Goal: Book appointment/travel/reservation

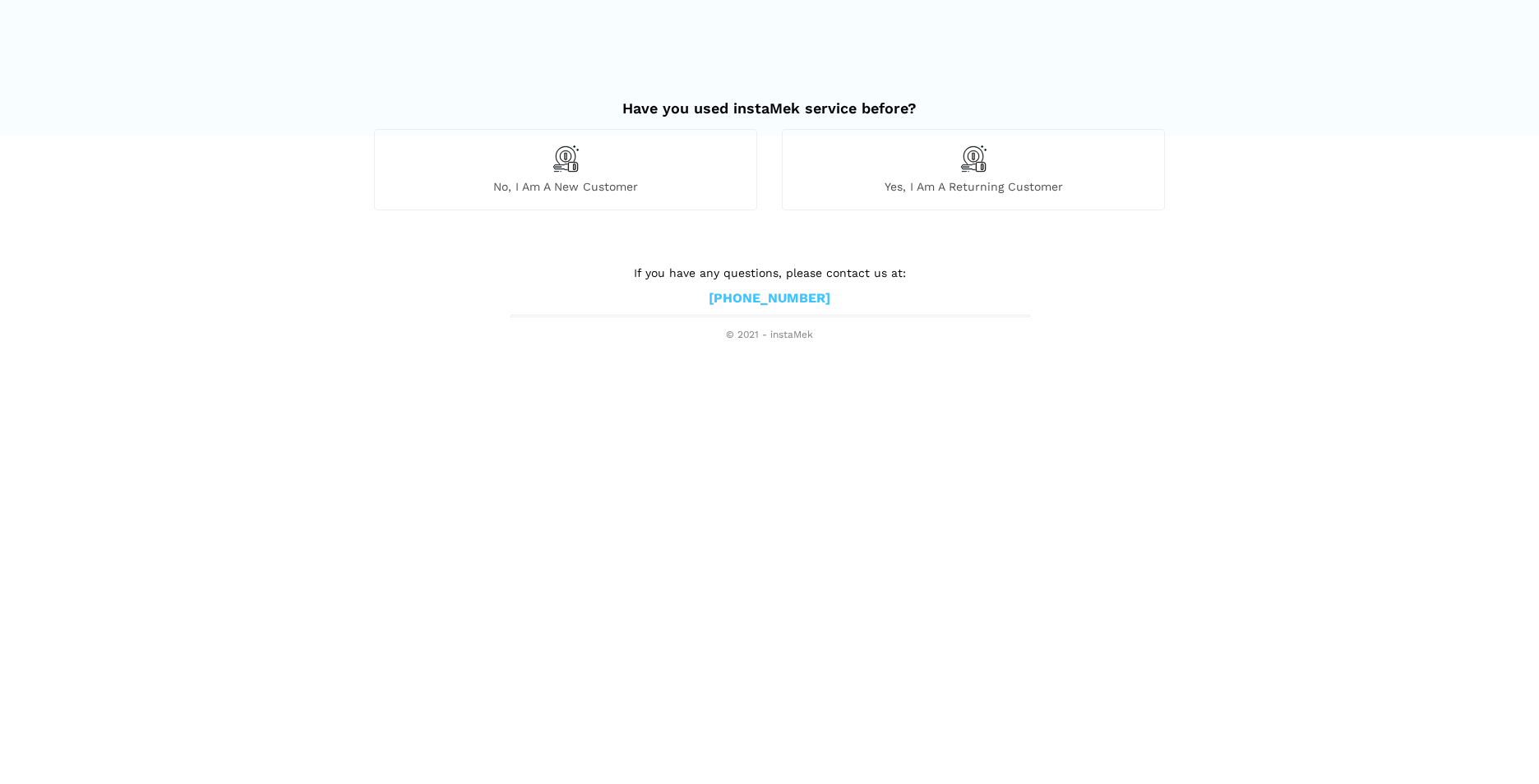
click at [552, 185] on span "No, I am a new customer" at bounding box center [566, 186] width 382 height 15
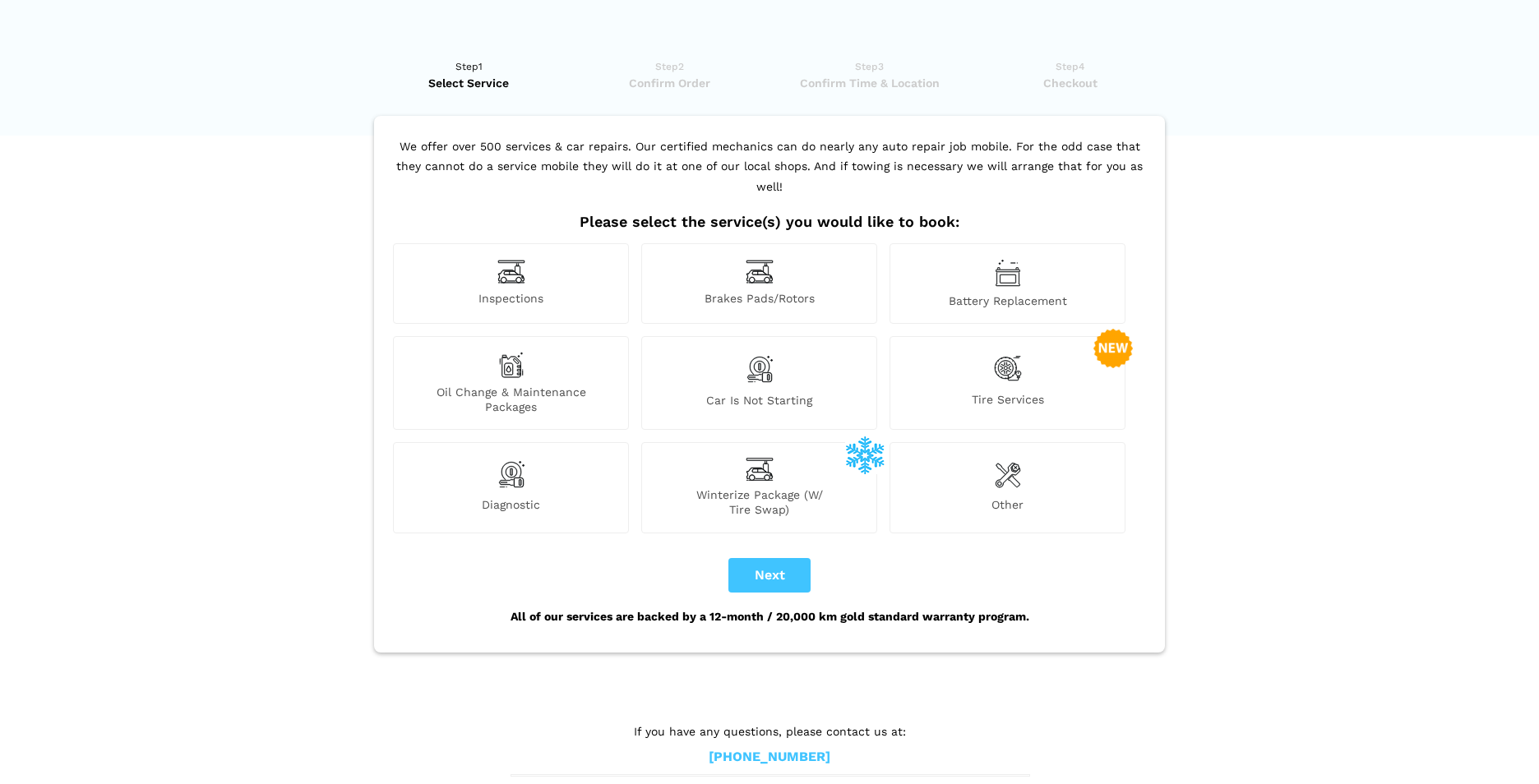
click at [504, 291] on span "Inspections" at bounding box center [511, 299] width 234 height 17
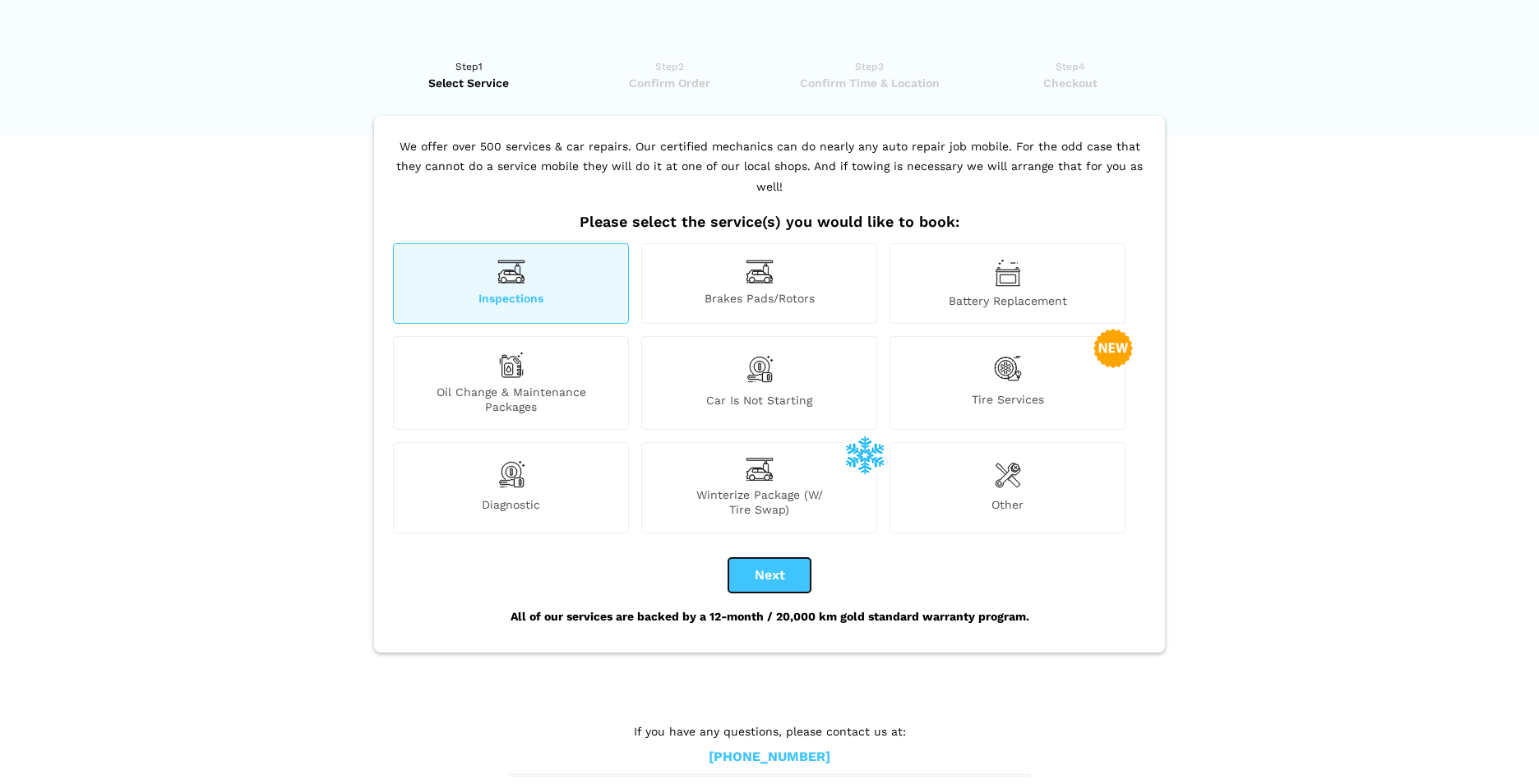
click at [736, 558] on button "Next" at bounding box center [769, 575] width 83 height 35
checkbox input "true"
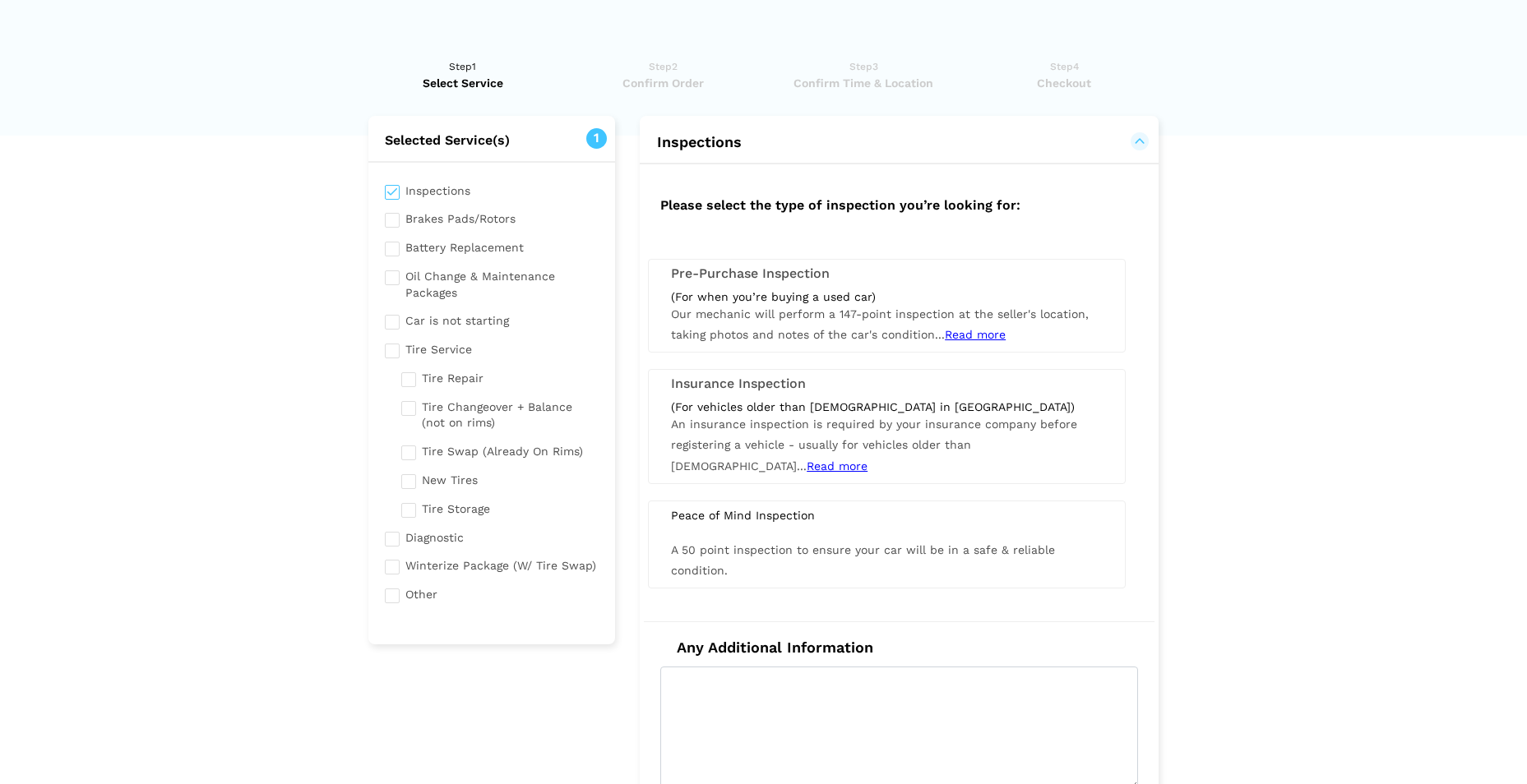
click at [967, 327] on div "(For when you’re buying a used car) Our mechanic will perform a 147-point inspe…" at bounding box center [887, 318] width 457 height 57
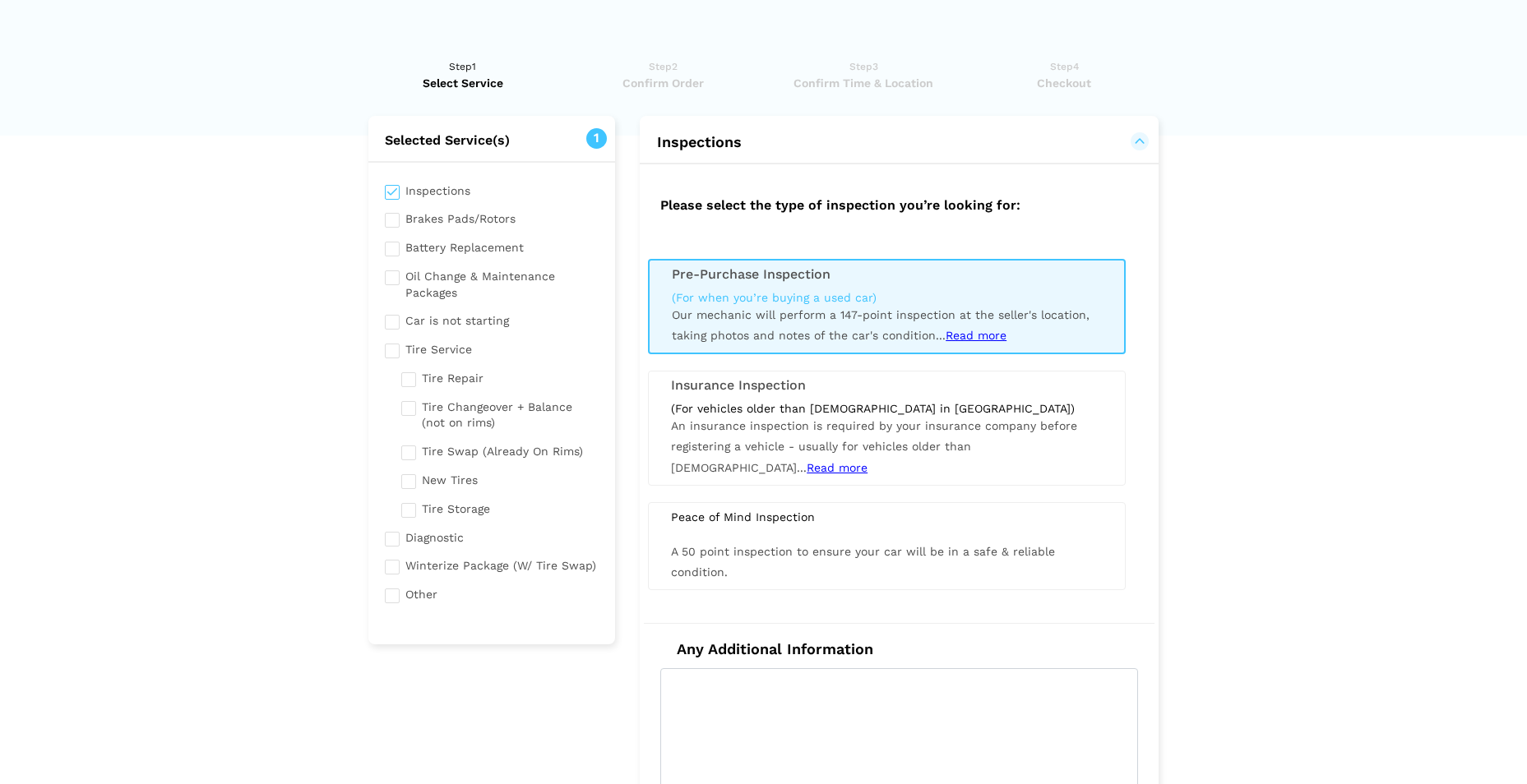
click at [773, 313] on span "Our mechanic will perform a 147-point inspection at the seller's location, taki…" at bounding box center [880, 325] width 418 height 34
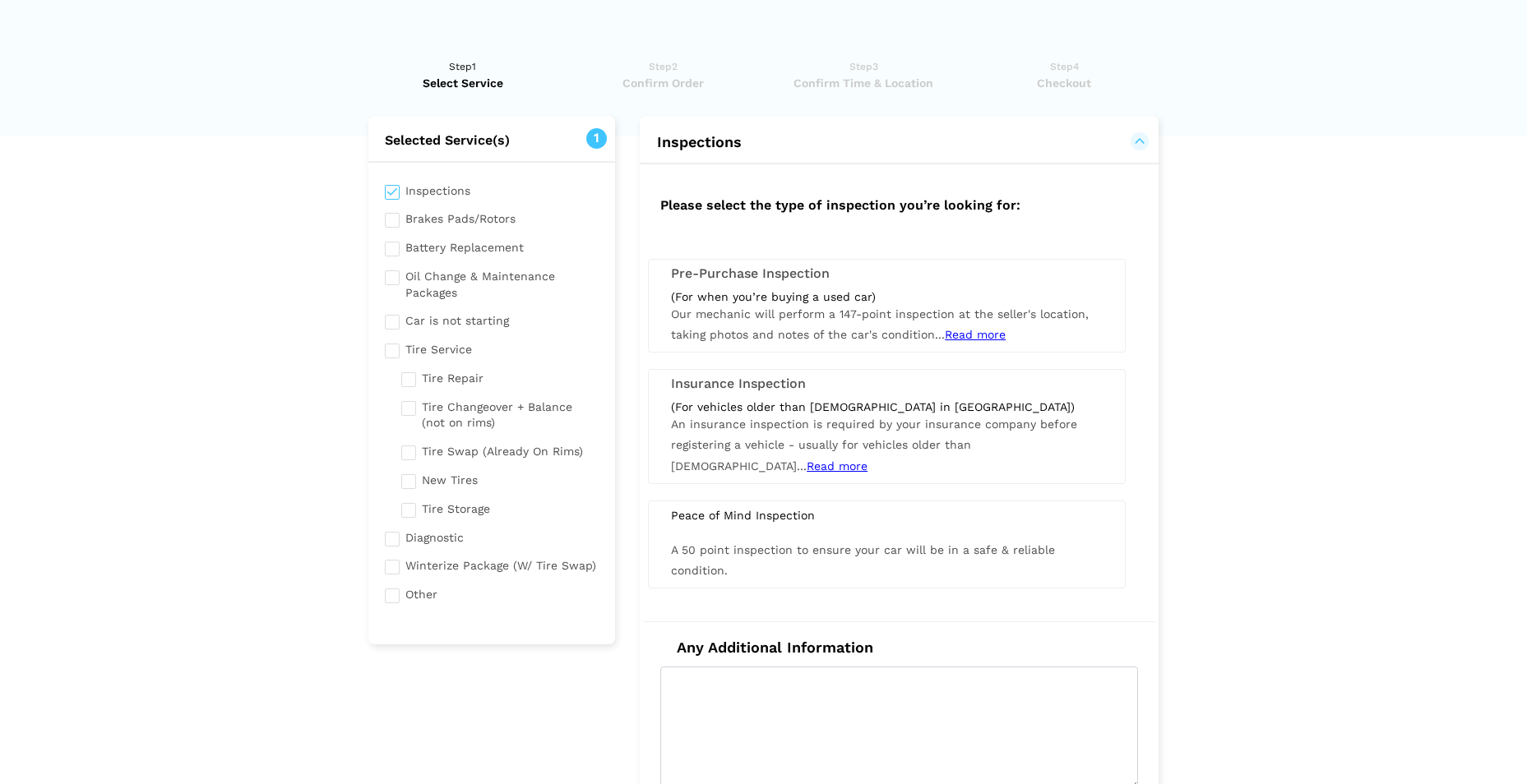
click at [773, 313] on span "Our mechanic will perform a 147-point inspection at the seller's location, taki…" at bounding box center [879, 324] width 418 height 34
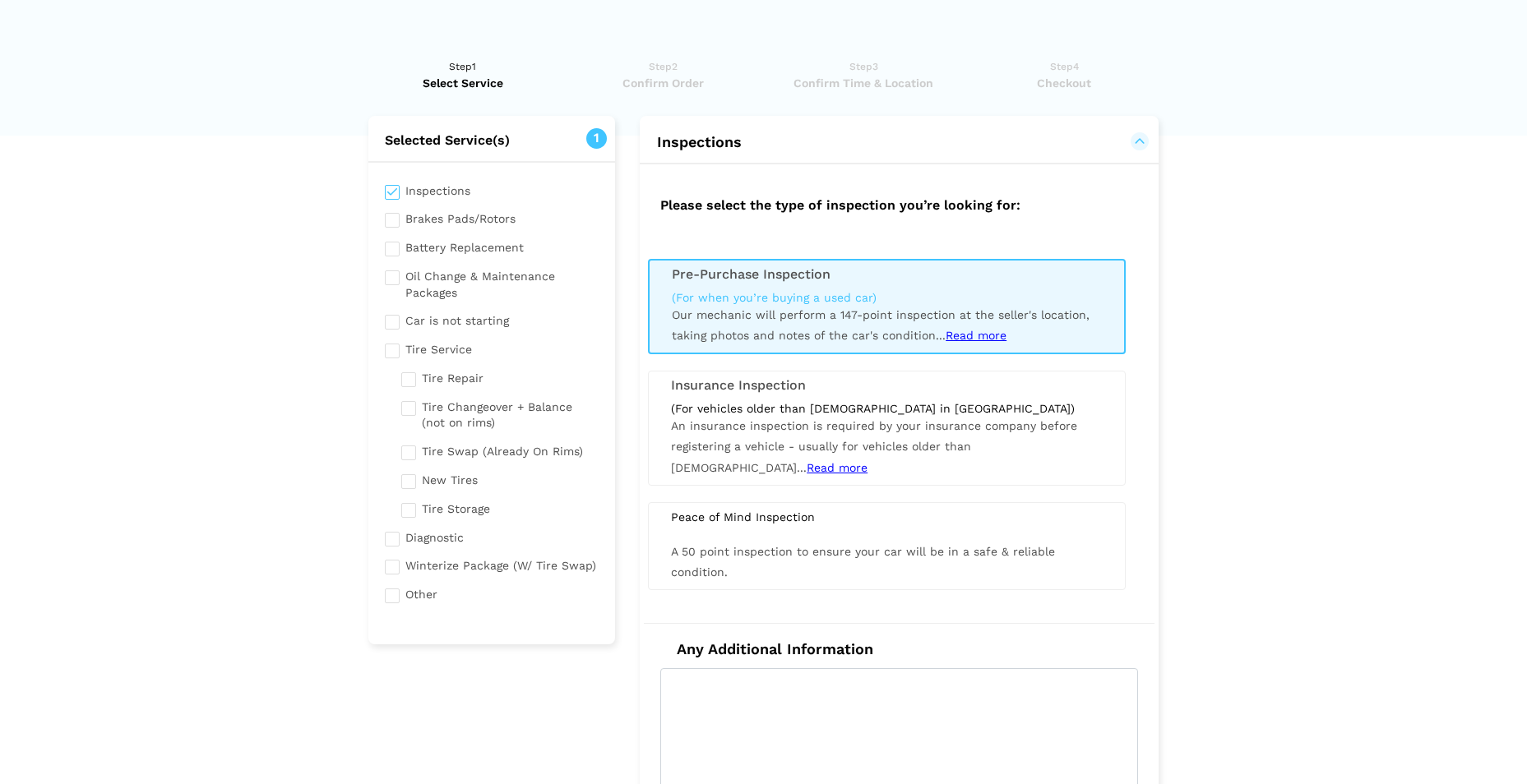
click at [954, 337] on span "Read more" at bounding box center [976, 335] width 61 height 13
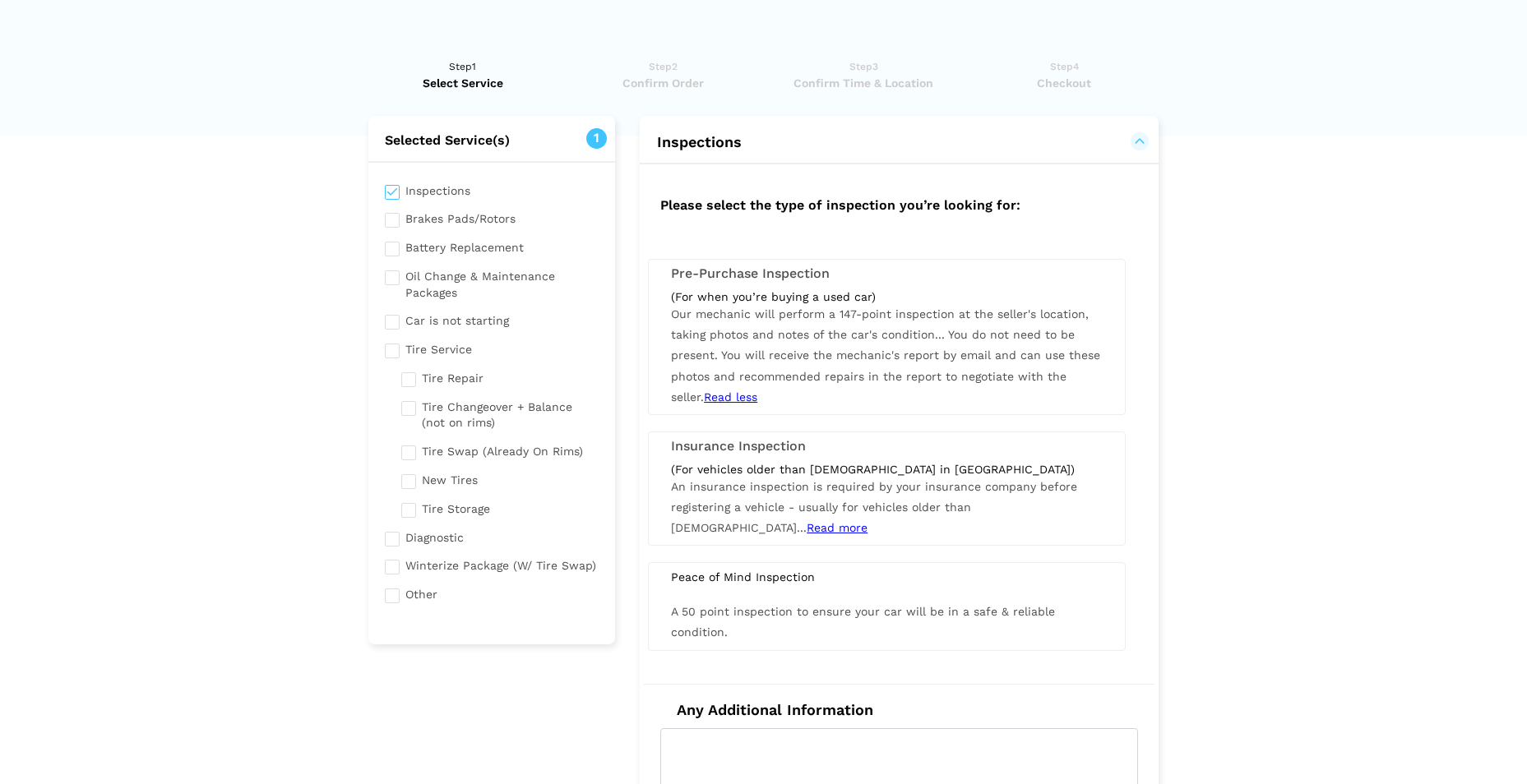
click at [899, 283] on div "Pre-Purchase Inspection (For when you’re buying a used car) Our mechanic will p…" at bounding box center [887, 337] width 478 height 156
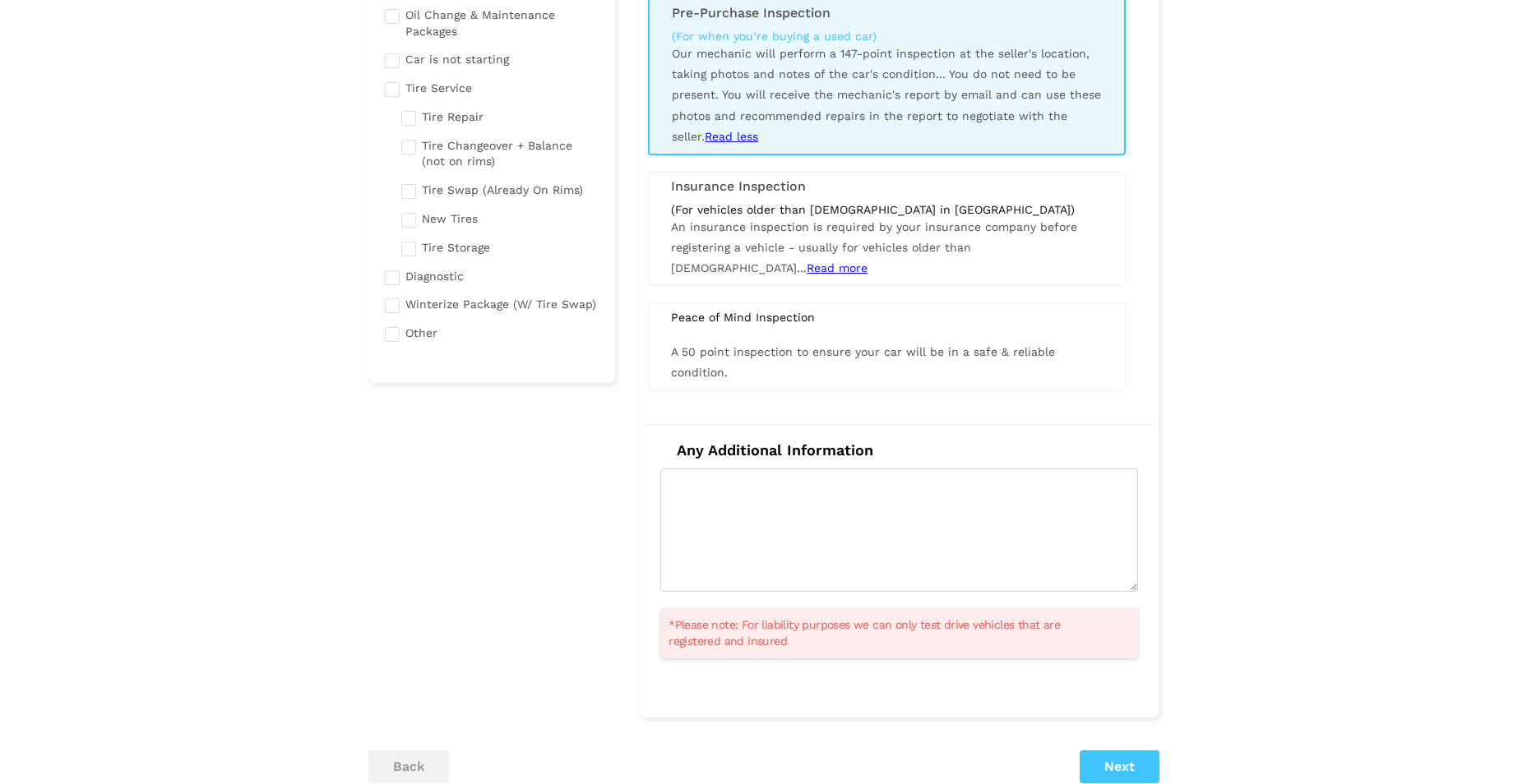
scroll to position [273, 0]
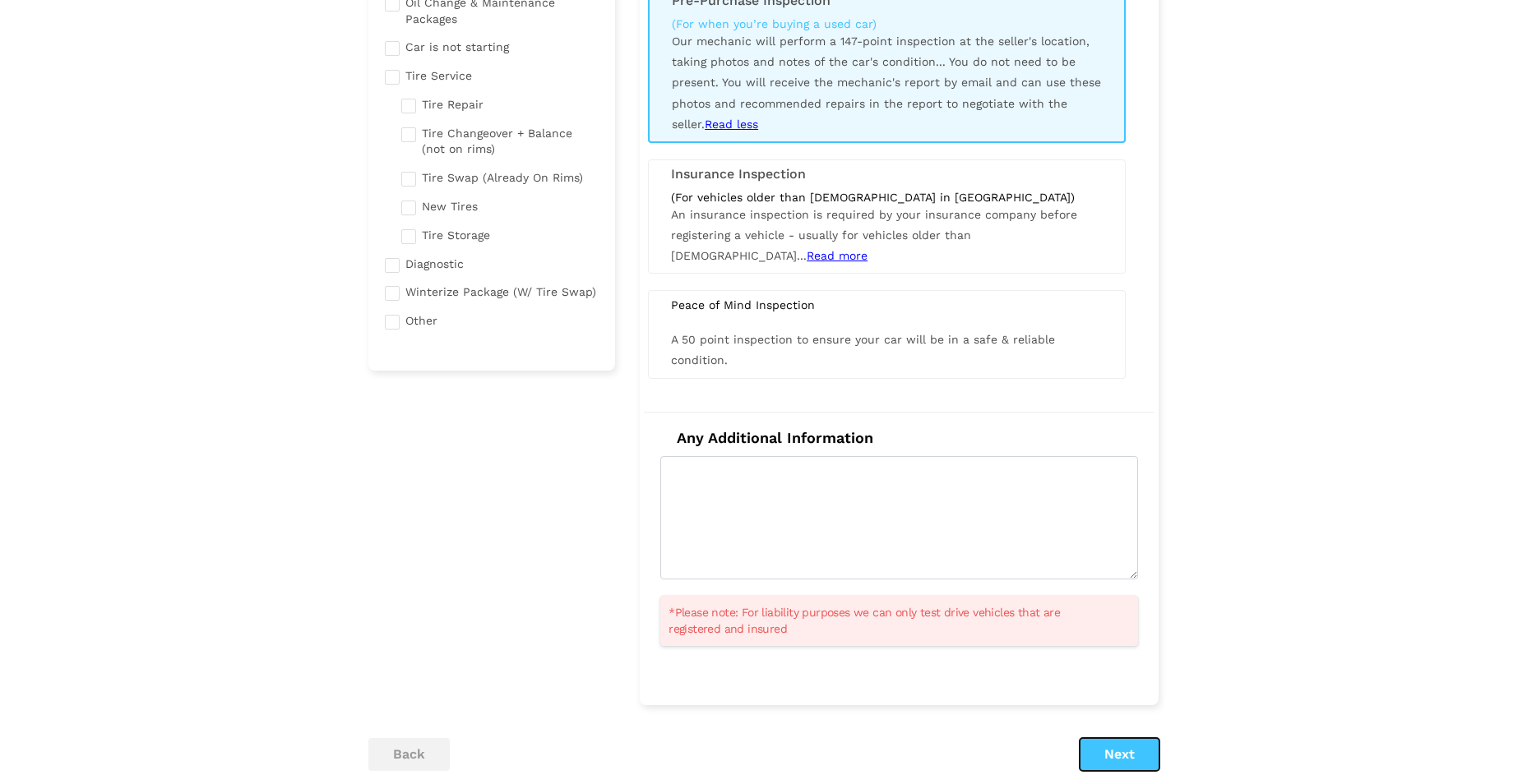
click at [1102, 745] on button "Next" at bounding box center [1119, 754] width 80 height 33
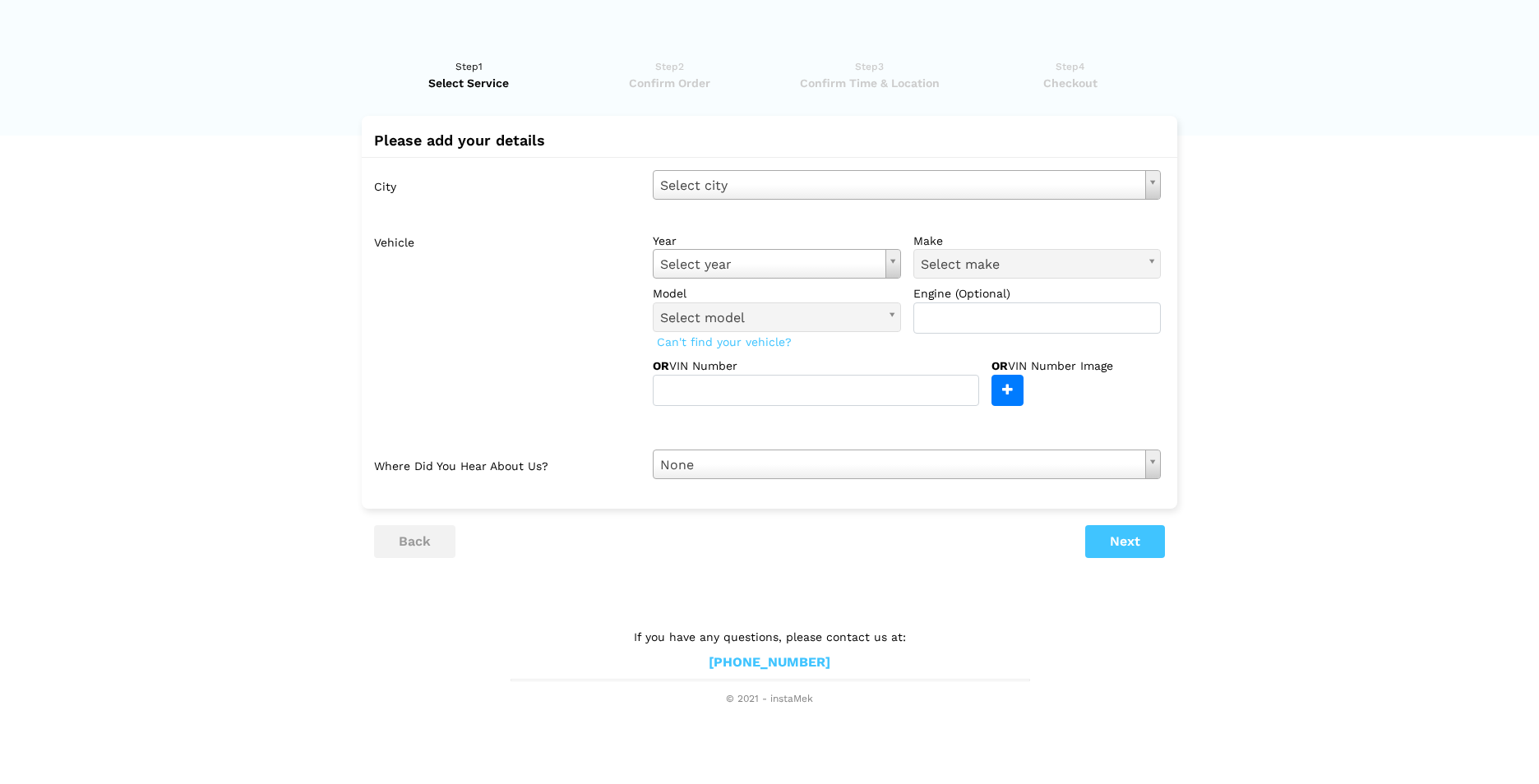
click at [698, 202] on div "City Select city Select city [GEOGRAPHIC_DATA] - [GEOGRAPHIC_DATA] [GEOGRAPHIC_…" at bounding box center [769, 325] width 815 height 336
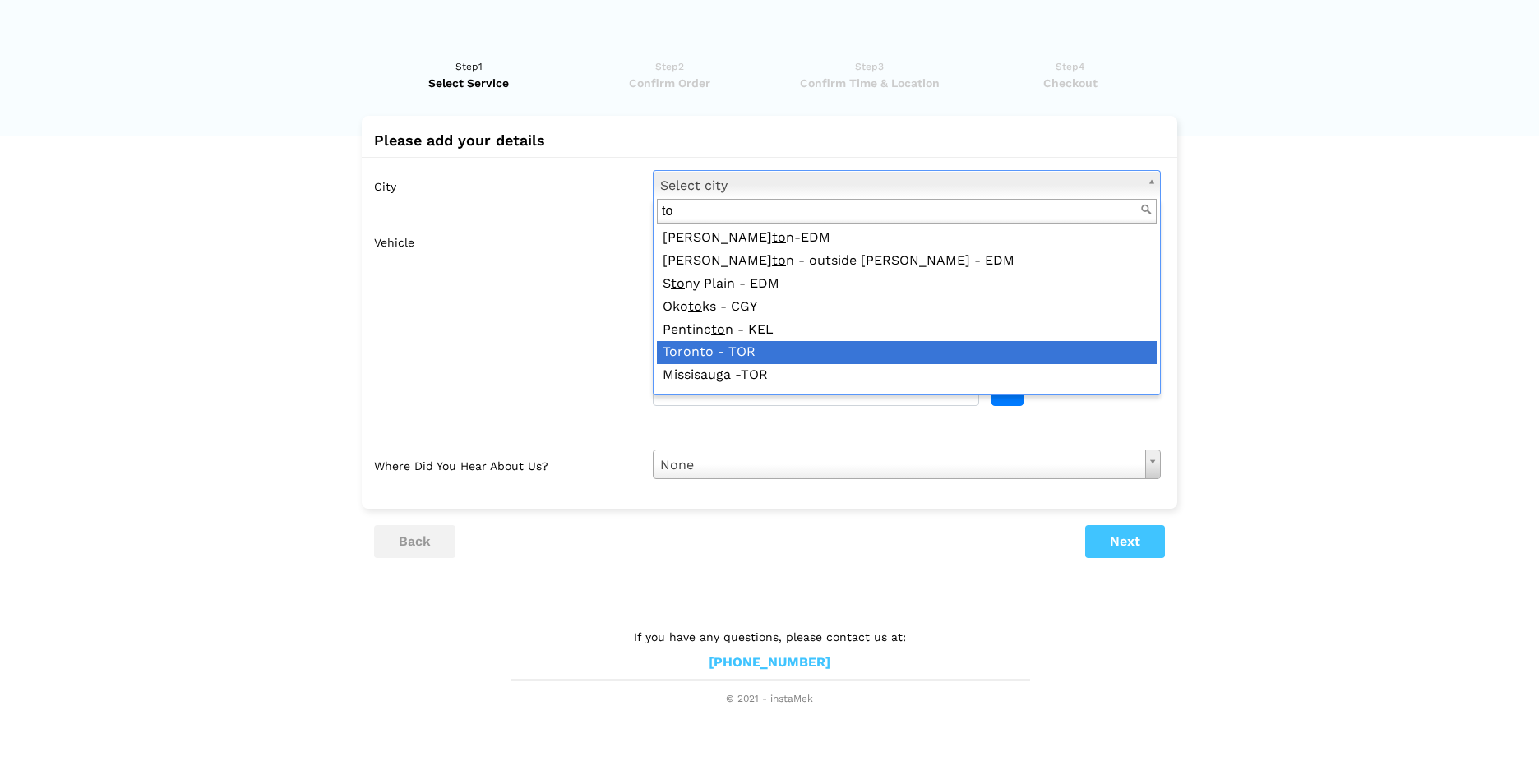
type input "to"
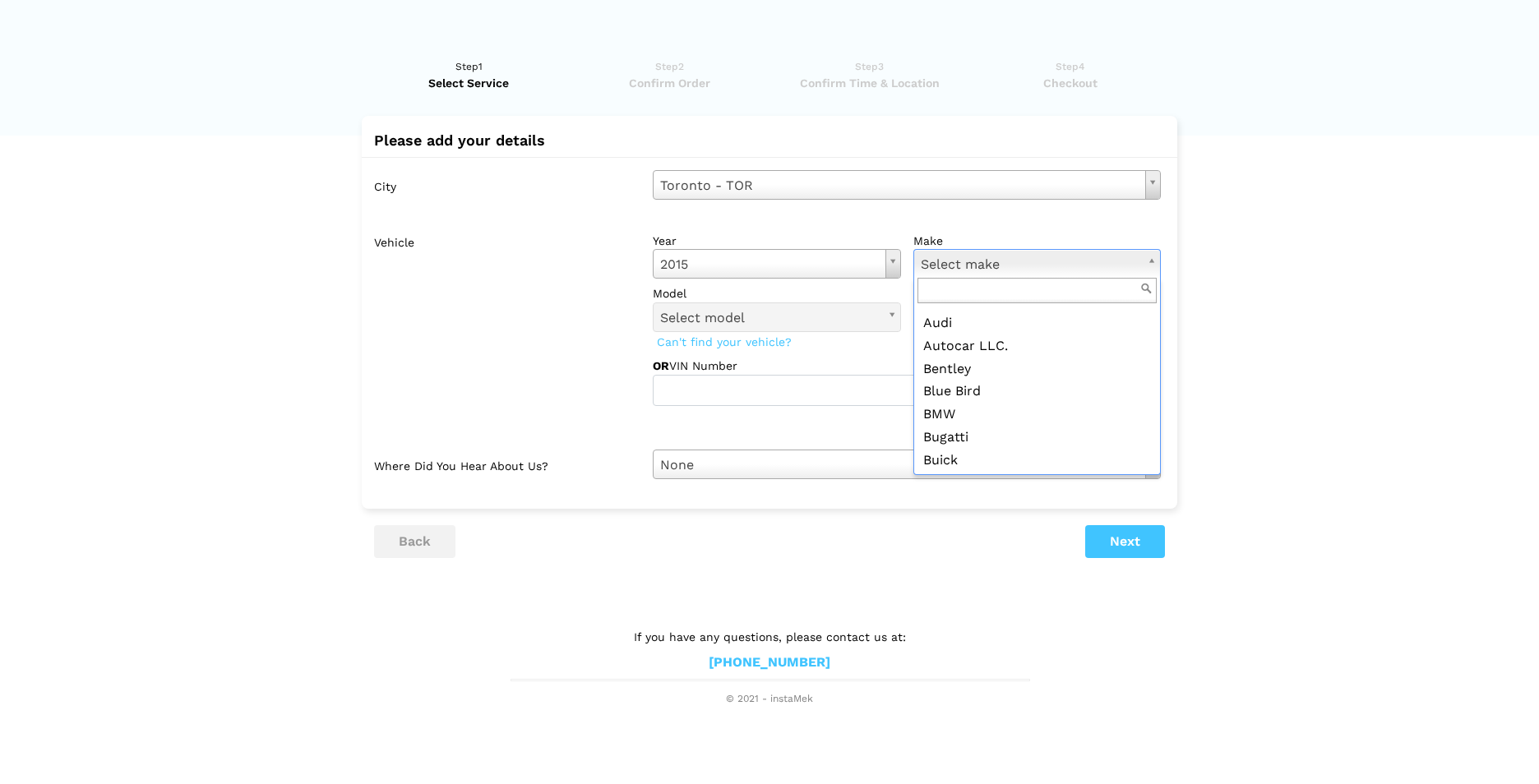
scroll to position [132, 0]
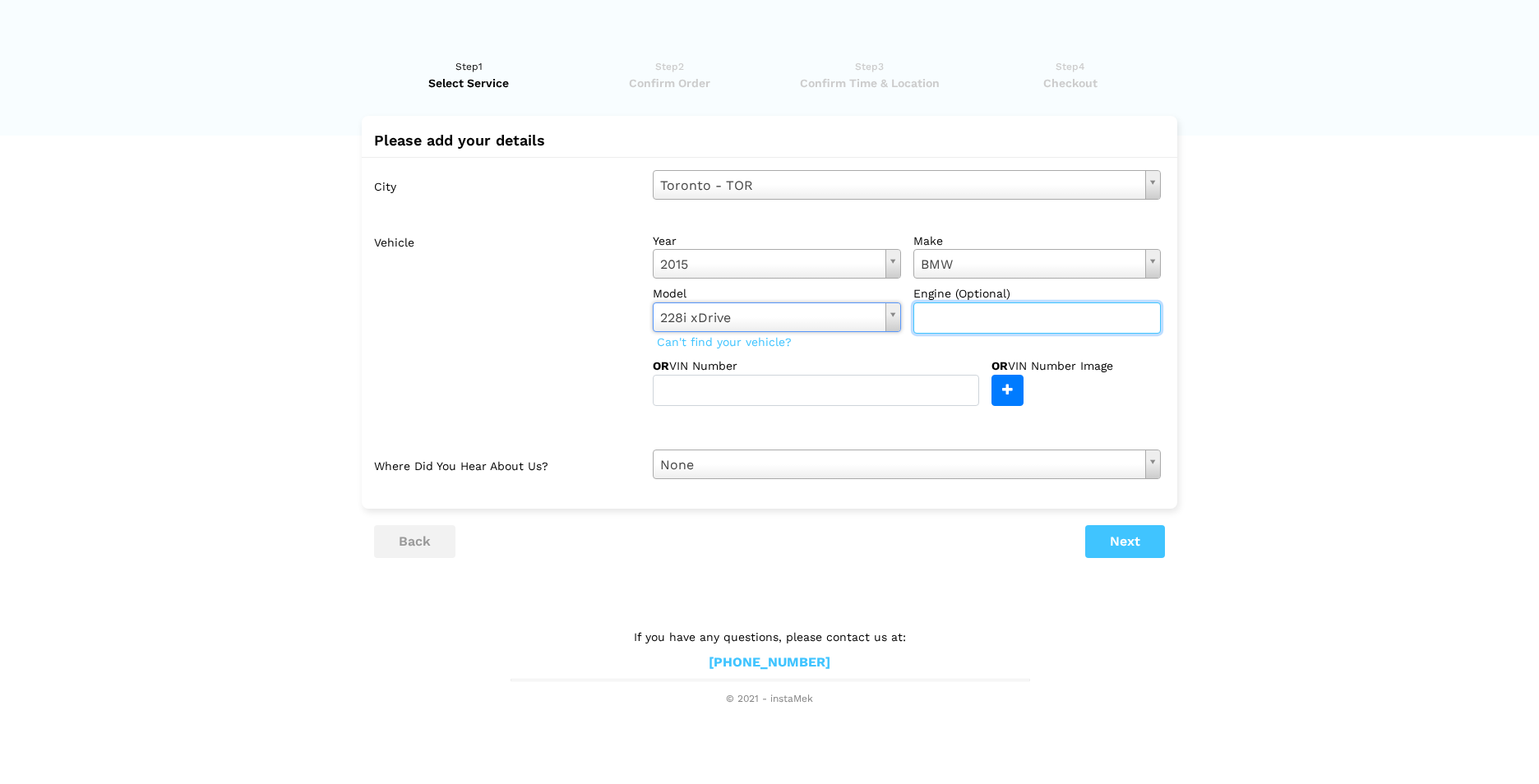
click at [961, 313] on input "text" at bounding box center [1037, 318] width 249 height 31
type input "328i"
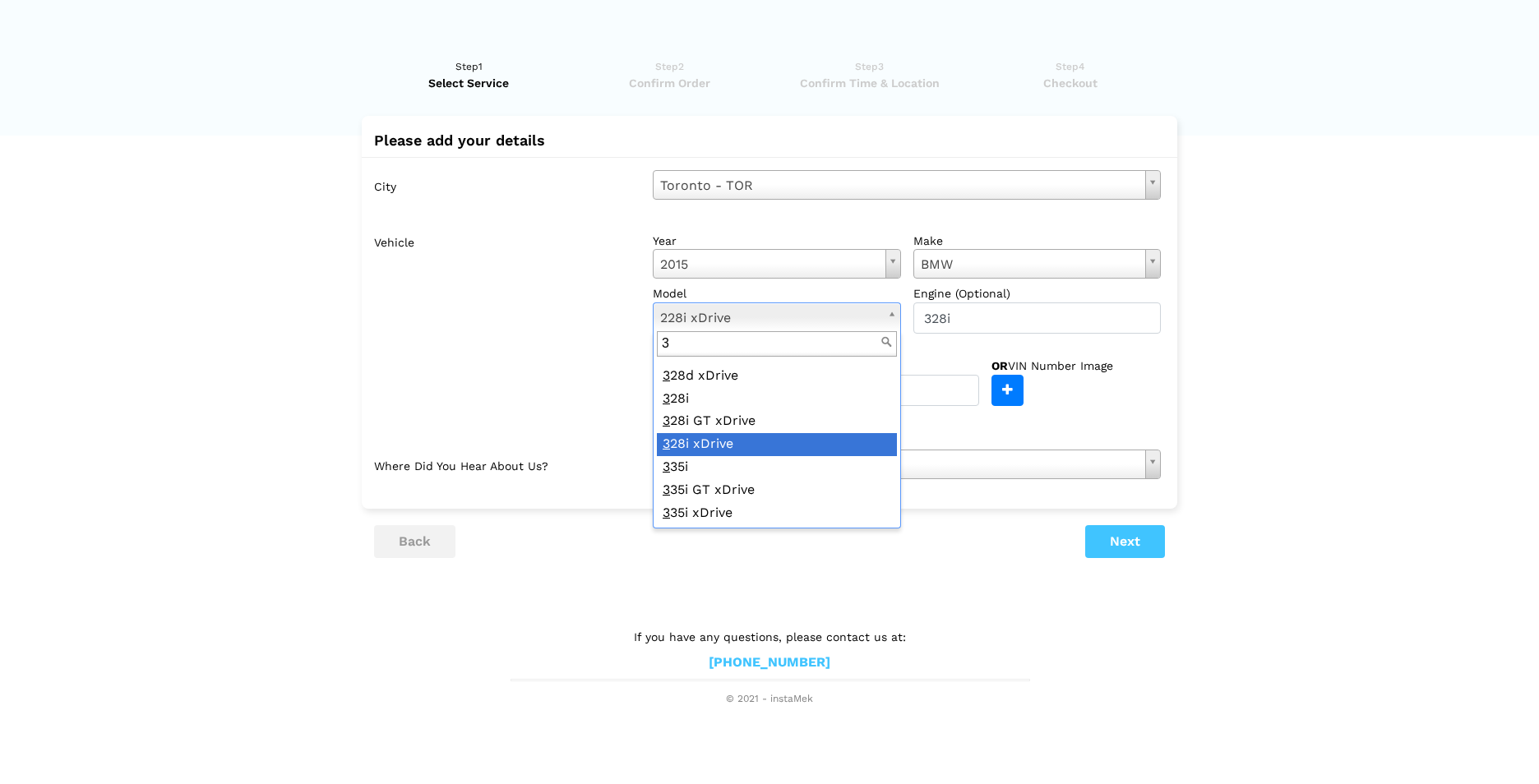
type input "3"
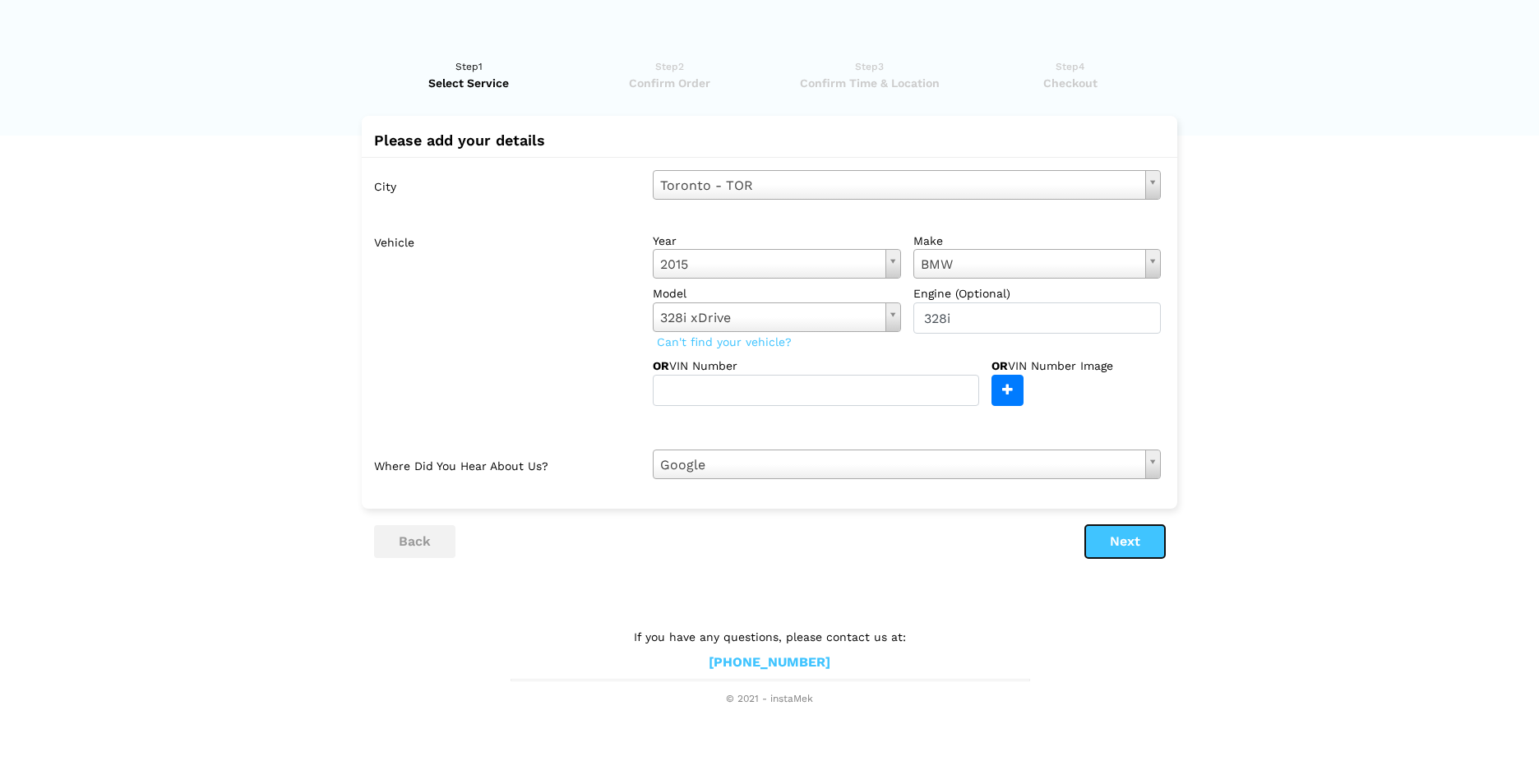
click at [1108, 536] on button "Next" at bounding box center [1125, 542] width 80 height 33
